Goal: Task Accomplishment & Management: Manage account settings

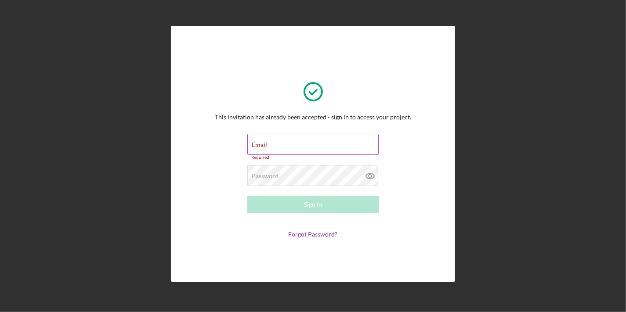
click at [270, 145] on div "Email Required" at bounding box center [313, 147] width 132 height 26
click at [270, 148] on input "Email" at bounding box center [312, 144] width 131 height 21
type input "info@JAMServicesllc.com"
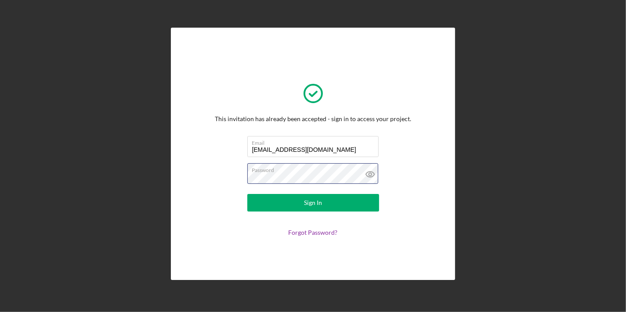
click at [247, 194] on button "Sign In" at bounding box center [313, 203] width 132 height 18
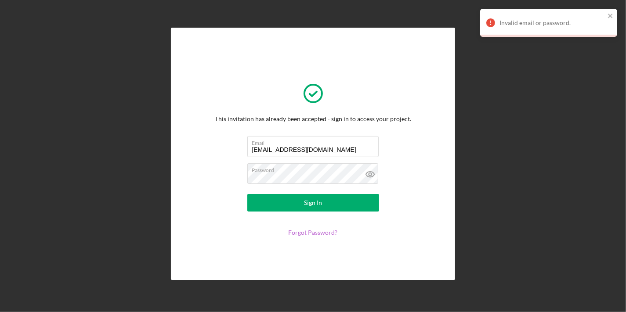
click at [312, 235] on link "Forgot Password?" at bounding box center [312, 232] width 49 height 7
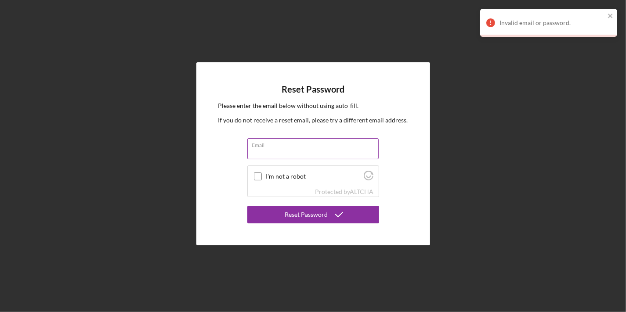
click at [321, 153] on input "Email" at bounding box center [312, 148] width 131 height 21
type input "info@JAMServicesllc.com"
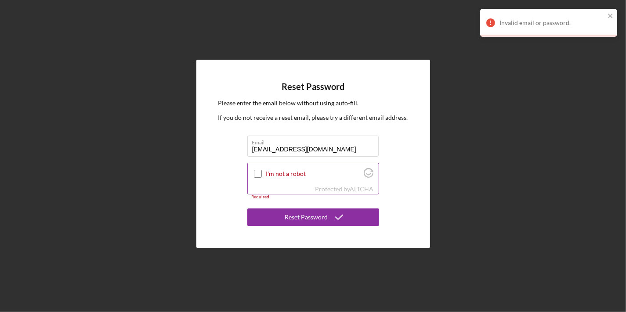
click at [258, 175] on input "I'm not a robot" at bounding box center [258, 174] width 8 height 8
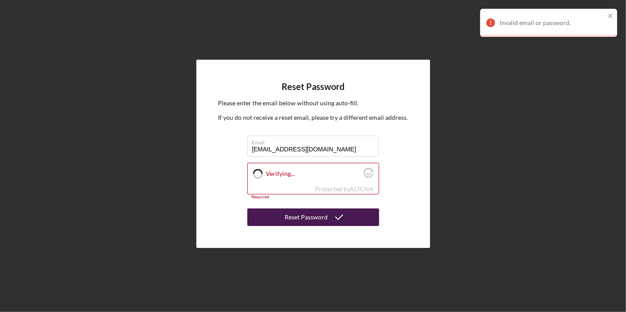
checkbox input "true"
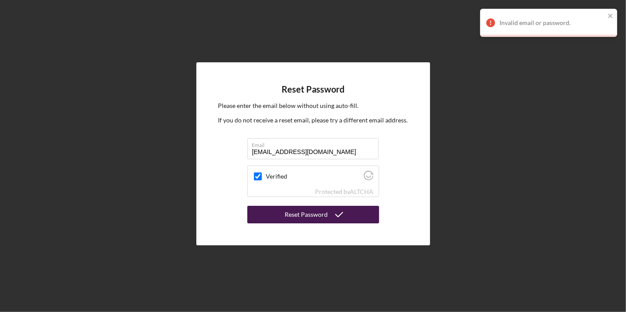
click at [284, 213] on button "Reset Password" at bounding box center [313, 215] width 132 height 18
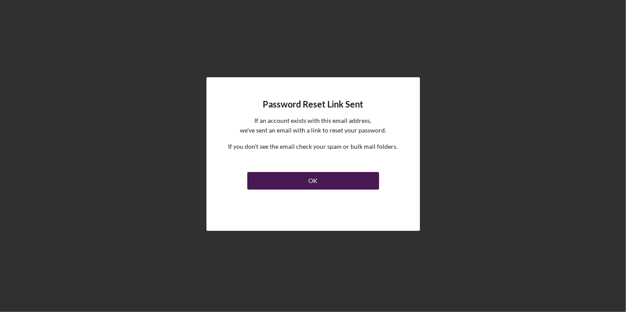
click at [310, 184] on div "OK" at bounding box center [312, 181] width 9 height 18
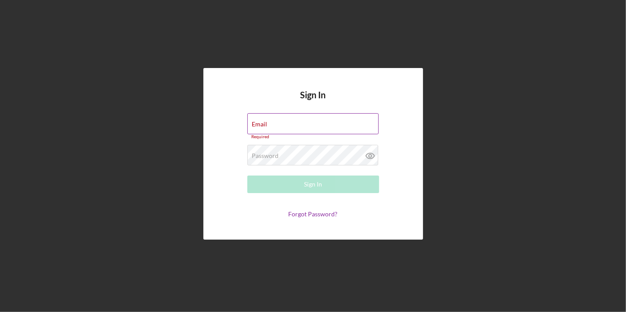
click at [299, 121] on div "Email Required" at bounding box center [313, 126] width 132 height 26
click at [303, 127] on input "Email" at bounding box center [312, 123] width 131 height 21
type input "info@JAMServicesllc.com"
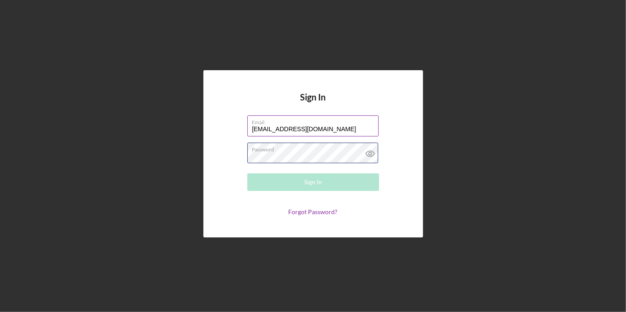
click at [315, 152] on div "Password Required" at bounding box center [313, 154] width 132 height 22
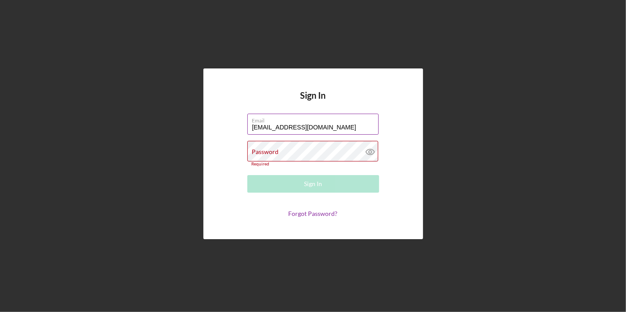
click at [315, 152] on div "Password Required" at bounding box center [313, 154] width 132 height 26
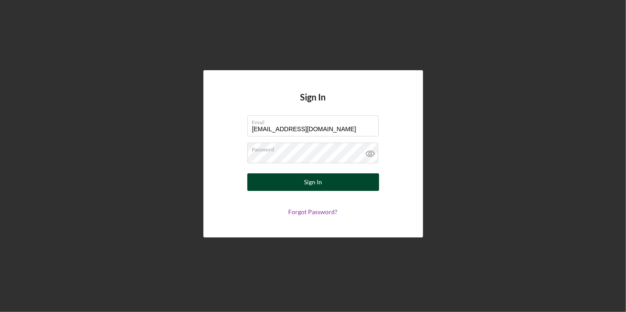
click at [310, 182] on div "Sign In" at bounding box center [313, 182] width 18 height 18
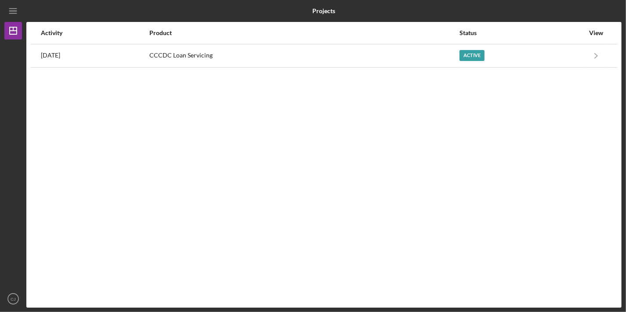
click at [413, 141] on div "Activity Product Status View 2 months ago CCCDC Loan Servicing Active Icon/Navi…" at bounding box center [323, 165] width 595 height 286
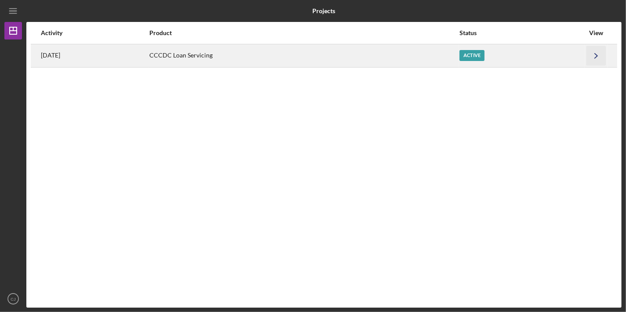
click at [594, 56] on icon "Icon/Navigate" at bounding box center [596, 56] width 20 height 20
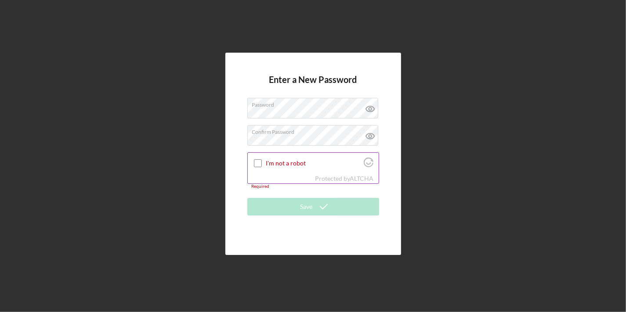
click at [257, 161] on input "I'm not a robot" at bounding box center [258, 163] width 8 height 8
checkbox input "true"
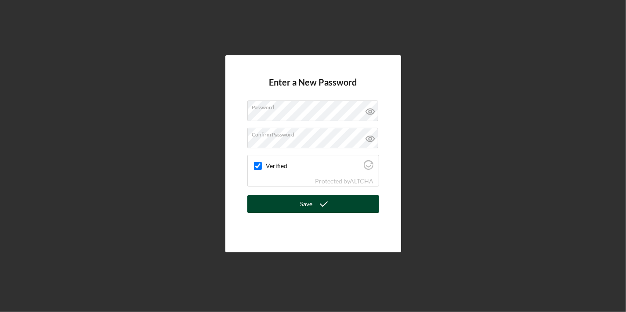
click at [305, 202] on div "Save" at bounding box center [306, 204] width 12 height 18
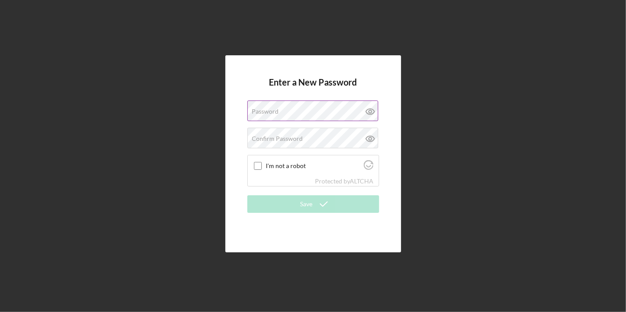
click at [271, 109] on label "Password" at bounding box center [265, 111] width 27 height 7
